Goal: Task Accomplishment & Management: Complete application form

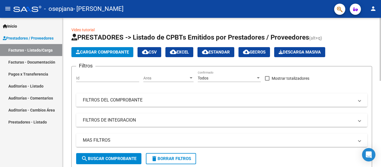
click at [81, 51] on span "Cargar Comprobante" at bounding box center [102, 52] width 53 height 5
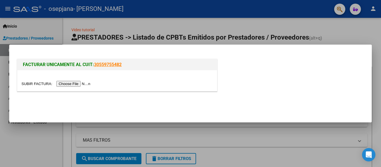
click at [73, 85] on input "file" at bounding box center [56, 84] width 70 height 6
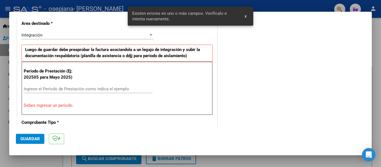
scroll to position [140, 0]
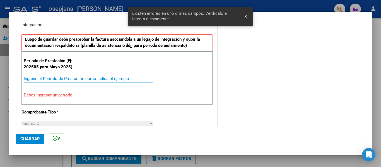
click at [65, 81] on input "Ingrese el Período de Prestación como indica el ejemplo" at bounding box center [88, 78] width 129 height 5
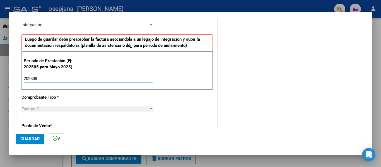
type input "202508"
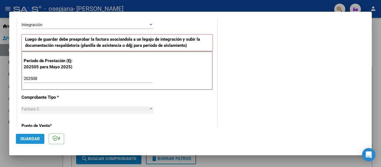
click at [36, 137] on span "Guardar" at bounding box center [30, 138] width 20 height 5
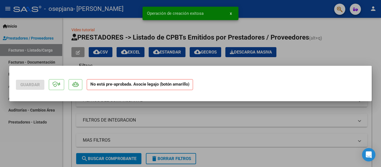
scroll to position [0, 0]
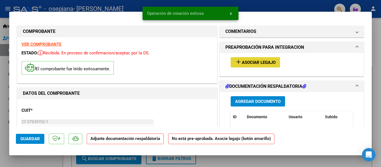
click at [246, 61] on span "Asociar Legajo" at bounding box center [259, 62] width 34 height 5
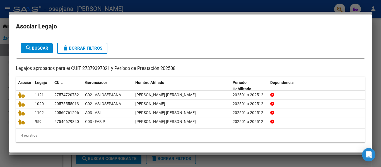
scroll to position [29, 0]
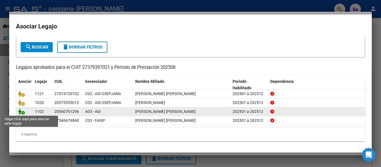
click at [23, 112] on icon at bounding box center [21, 111] width 7 height 6
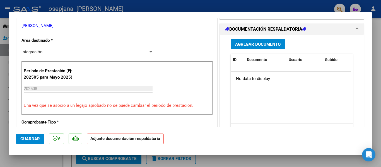
scroll to position [125, 0]
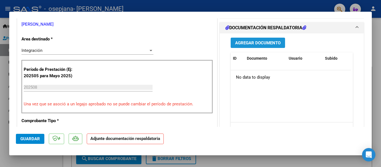
click at [264, 43] on span "Agregar Documento" at bounding box center [257, 42] width 45 height 5
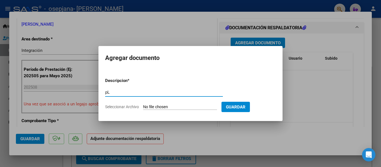
type input "p"
click at [146, 92] on input "Planilla de asistencia [DATE], [GEOGRAPHIC_DATA]" at bounding box center [164, 92] width 118 height 5
type input "Planilla de asistencia Psicología [DATE], [PERSON_NAME]"
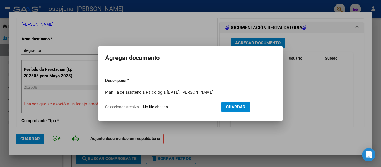
click at [153, 107] on input "Seleccionar Archivo" at bounding box center [180, 106] width 74 height 5
type input "C:\fakepath\Planilla de asistencia Psicologia [PERSON_NAME], [DATE].pdf"
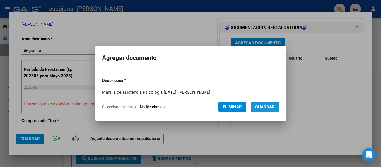
click at [263, 107] on span "Guardar" at bounding box center [265, 106] width 20 height 5
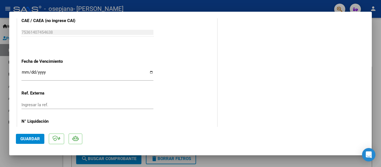
scroll to position [390, 0]
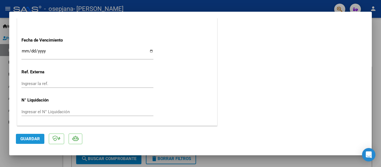
click at [37, 138] on span "Guardar" at bounding box center [30, 138] width 20 height 5
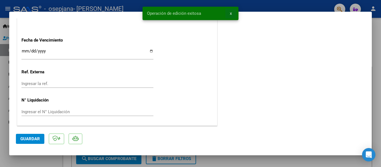
click at [231, 14] on button "x" at bounding box center [230, 13] width 11 height 10
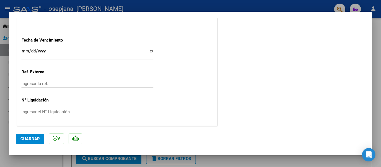
click at [233, 3] on div at bounding box center [190, 83] width 381 height 167
type input "$ 0,00"
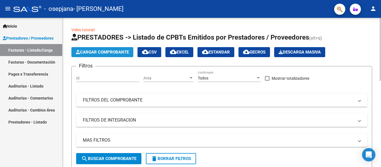
click at [106, 52] on span "Cargar Comprobante" at bounding box center [102, 52] width 53 height 5
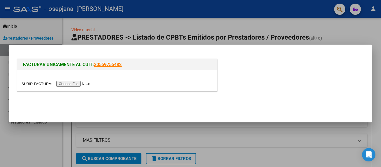
click at [80, 85] on input "file" at bounding box center [56, 84] width 70 height 6
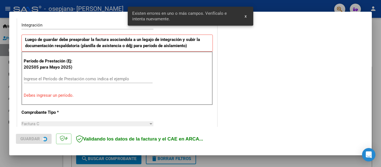
scroll to position [140, 0]
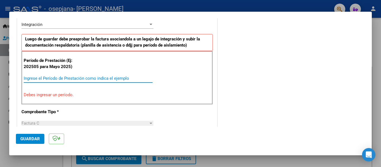
click at [123, 76] on input "Ingrese el Período de Prestación como indica el ejemplo" at bounding box center [88, 78] width 129 height 5
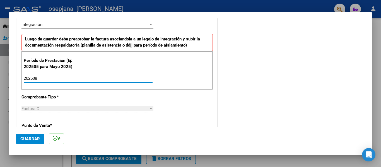
type input "202508"
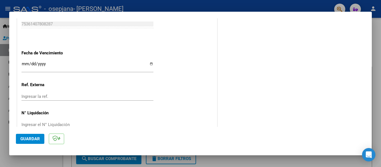
scroll to position [382, 0]
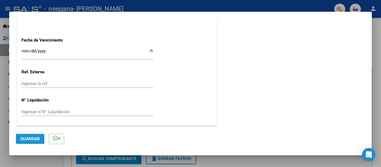
click at [36, 139] on span "Guardar" at bounding box center [30, 138] width 20 height 5
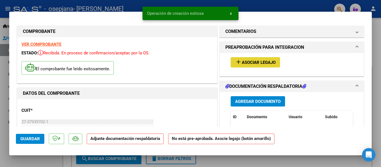
click at [255, 61] on span "Asociar Legajo" at bounding box center [259, 62] width 34 height 5
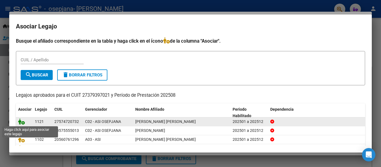
click at [23, 123] on icon at bounding box center [21, 121] width 7 height 6
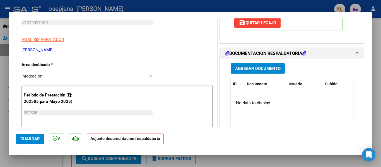
scroll to position [100, 0]
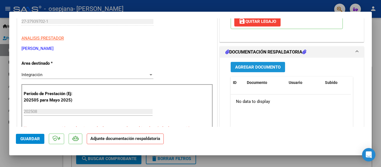
click at [276, 66] on span "Agregar Documento" at bounding box center [257, 67] width 45 height 5
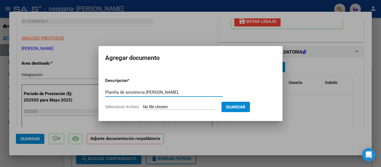
click at [146, 90] on input "Planilla de asistencia [PERSON_NAME]," at bounding box center [164, 92] width 118 height 5
click at [182, 93] on input "Planilla de asistencia psicología [PERSON_NAME]," at bounding box center [164, 92] width 118 height 5
type input "Planilla de asistencia psicología [PERSON_NAME], [DATE]"
click at [126, 106] on span "Seleccionar Archivo" at bounding box center [122, 106] width 34 height 4
click at [143, 106] on input "Seleccionar Archivo" at bounding box center [180, 106] width 74 height 5
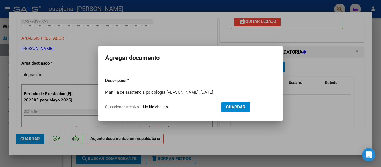
type input "C:\fakepath\Planilla de asistencia Psicología [PERSON_NAME][GEOGRAPHIC_DATA], […"
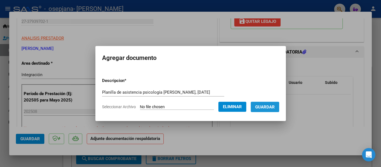
click at [262, 108] on span "Guardar" at bounding box center [265, 106] width 20 height 5
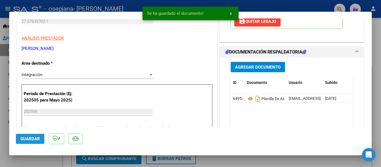
click at [27, 139] on span "Guardar" at bounding box center [30, 138] width 20 height 5
click at [230, 11] on span "x" at bounding box center [231, 13] width 2 height 5
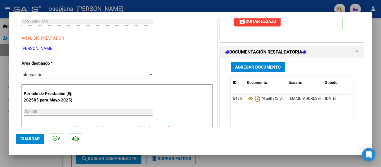
click at [252, 8] on div at bounding box center [190, 83] width 381 height 167
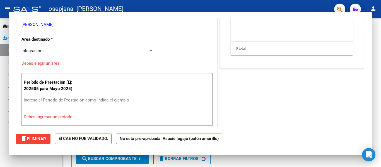
scroll to position [0, 0]
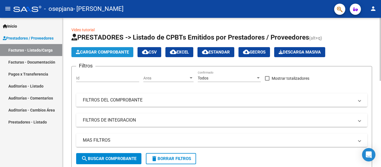
click at [113, 54] on span "Cargar Comprobante" at bounding box center [102, 52] width 53 height 5
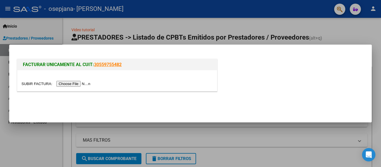
click at [86, 84] on input "file" at bounding box center [56, 84] width 70 height 6
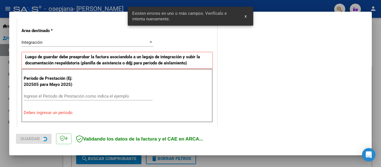
scroll to position [129, 0]
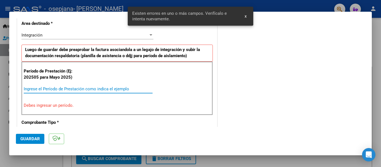
click at [105, 89] on input "Ingrese el Período de Prestación como indica el ejemplo" at bounding box center [88, 88] width 129 height 5
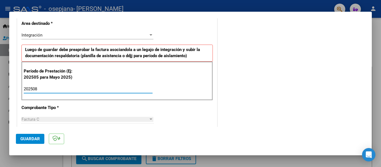
type input "202508"
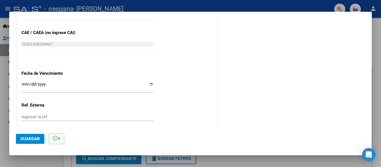
scroll to position [357, 0]
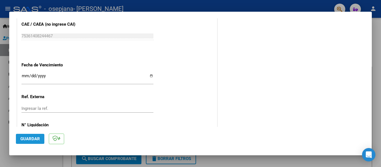
click at [26, 141] on span "Guardar" at bounding box center [30, 138] width 20 height 5
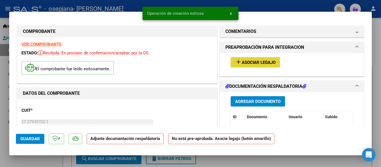
click at [243, 64] on span "Asociar Legajo" at bounding box center [259, 62] width 34 height 5
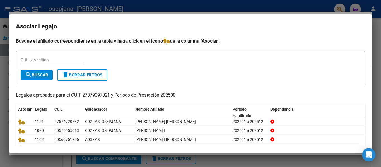
scroll to position [29, 0]
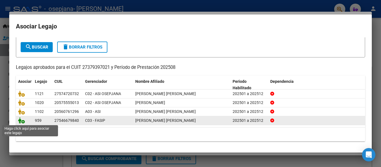
click at [24, 122] on icon at bounding box center [21, 120] width 7 height 6
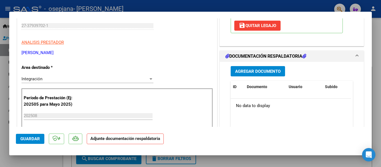
scroll to position [99, 0]
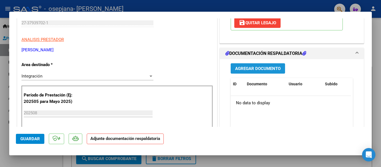
click at [268, 69] on span "Agregar Documento" at bounding box center [257, 68] width 45 height 5
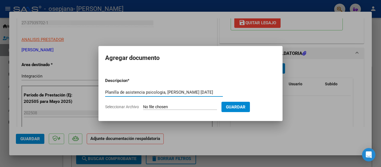
type input "Planilla de asistencia psicologia, [PERSON_NAME] [DATE]"
click at [135, 107] on span "Seleccionar Archivo" at bounding box center [122, 106] width 34 height 4
click at [143, 107] on input "Seleccionar Archivo" at bounding box center [180, 106] width 74 height 5
type input "C:\fakepath\Planilla de asistencia Psicologia, [PERSON_NAME] [DATE].pdf"
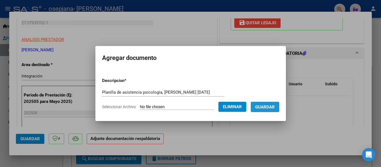
click at [265, 106] on span "Guardar" at bounding box center [265, 106] width 20 height 5
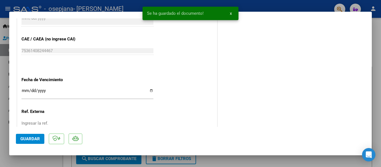
scroll to position [390, 0]
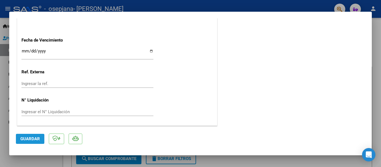
click at [30, 136] on button "Guardar" at bounding box center [30, 139] width 28 height 10
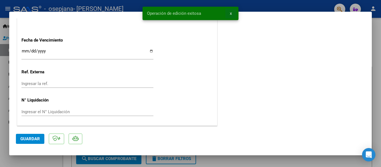
click at [231, 13] on span "x" at bounding box center [231, 13] width 2 height 5
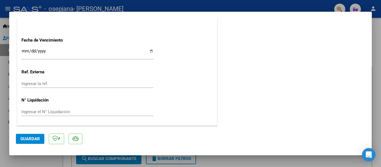
click at [230, 7] on div at bounding box center [190, 83] width 381 height 167
type input "$ 0,00"
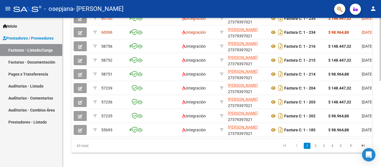
scroll to position [197, 0]
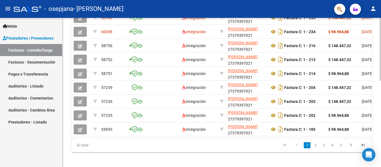
click at [380, 121] on div at bounding box center [379, 134] width 1 height 63
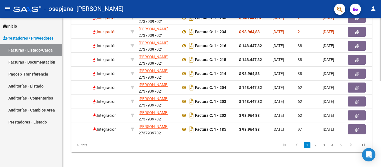
scroll to position [0, 100]
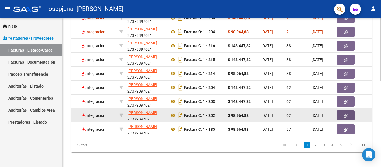
click at [346, 114] on icon "button" at bounding box center [345, 116] width 4 height 4
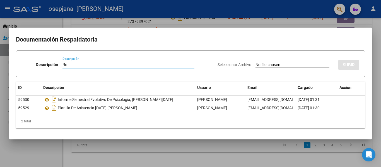
type input "R"
type input "Orden firmada y sellada de Fc 0001 00000202"
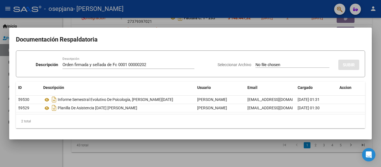
click at [255, 64] on input "Seleccionar Archivo" at bounding box center [292, 64] width 74 height 5
type input "C:\fakepath\Orden de pago firmada y sellada FC 00000202.pdf"
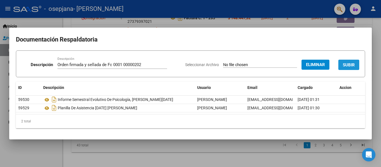
click at [345, 63] on span "SUBIR" at bounding box center [348, 64] width 12 height 5
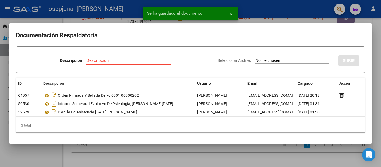
click at [307, 19] on div at bounding box center [190, 83] width 381 height 167
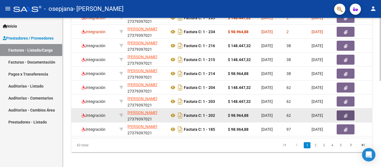
click at [342, 114] on button "button" at bounding box center [345, 115] width 18 height 10
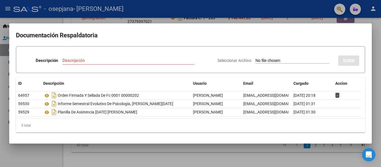
click at [352, 19] on div at bounding box center [190, 83] width 381 height 167
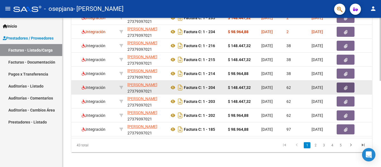
click at [346, 87] on icon "button" at bounding box center [345, 88] width 4 height 4
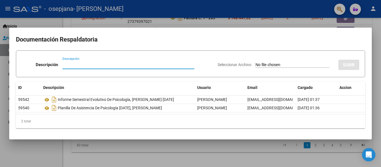
click at [358, 19] on div at bounding box center [190, 83] width 381 height 167
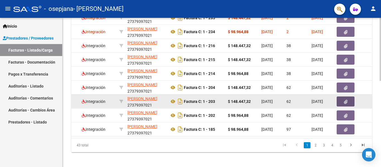
click at [343, 100] on icon "button" at bounding box center [345, 102] width 4 height 4
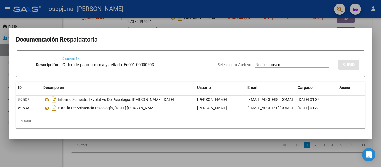
type input "Orden de pago firmada y sellada, Fc001 00000203"
click at [228, 64] on span "Seleccionar Archivo" at bounding box center [234, 64] width 34 height 4
click at [255, 64] on input "Seleccionar Archivo" at bounding box center [292, 64] width 74 height 5
type input "C:\fakepath\Orden de pago firmada y sellada FC 00000203.pdf"
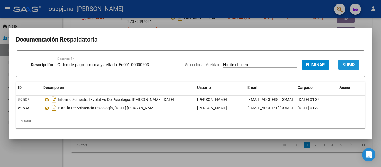
click at [344, 66] on span "SUBIR" at bounding box center [348, 64] width 12 height 5
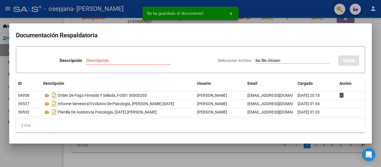
click at [355, 22] on div at bounding box center [190, 83] width 381 height 167
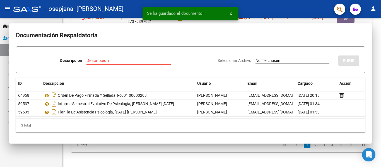
click at [355, 22] on div at bounding box center [350, 18] width 29 height 10
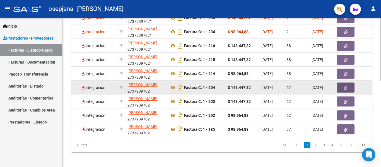
click at [342, 88] on button "button" at bounding box center [345, 87] width 18 height 10
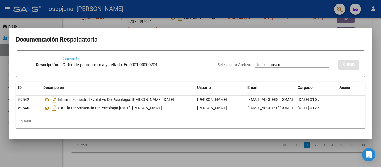
type input "Orden de pago firmada y sellada, Fc 0001 00000204"
click at [265, 63] on input "Seleccionar Archivo" at bounding box center [292, 64] width 74 height 5
type input "C:\fakepath\Orden de pago firmada y sellada FC 00000204.pdf"
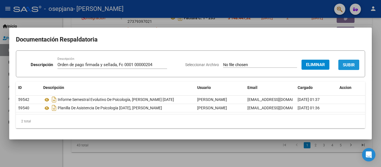
click at [352, 63] on span "SUBIR" at bounding box center [348, 64] width 12 height 5
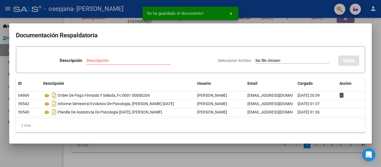
click at [294, 21] on div at bounding box center [190, 83] width 381 height 167
